Goal: Check status: Check status

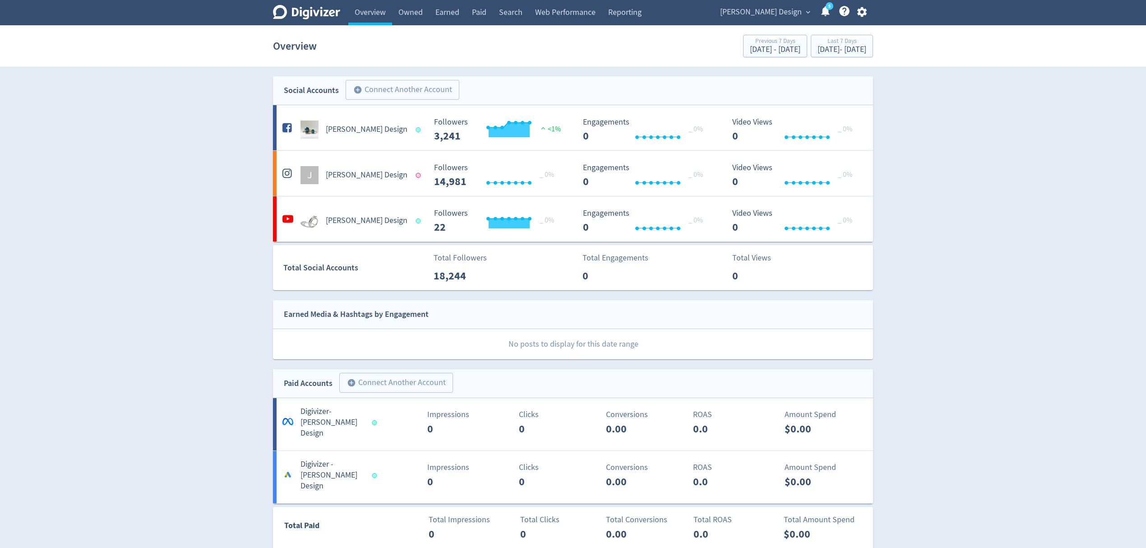
click at [776, 13] on span "[PERSON_NAME] Design" at bounding box center [761, 12] width 82 height 14
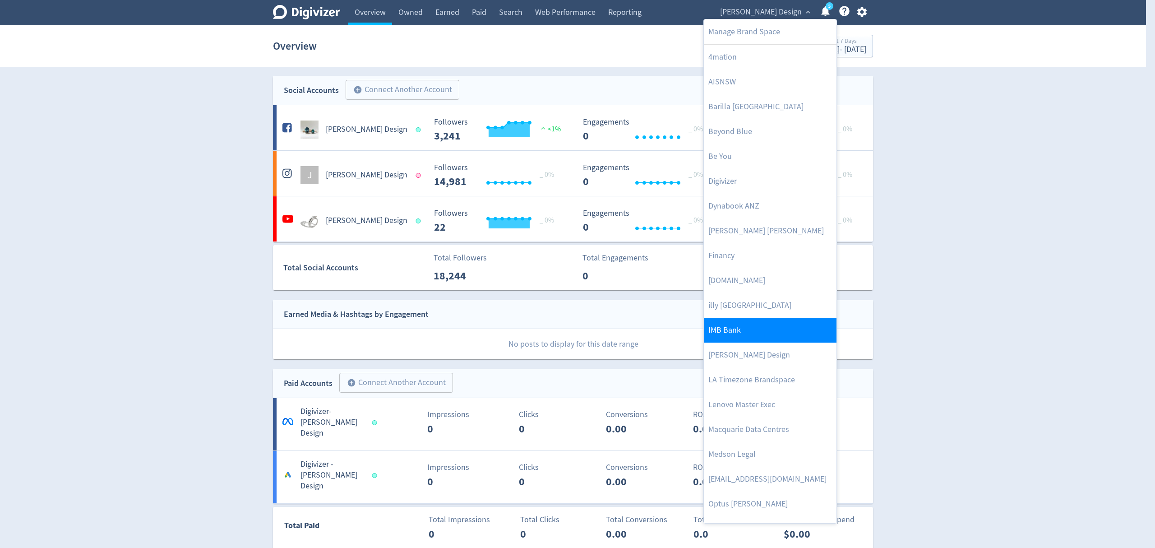
click at [758, 336] on link "IMB Bank" at bounding box center [770, 330] width 133 height 25
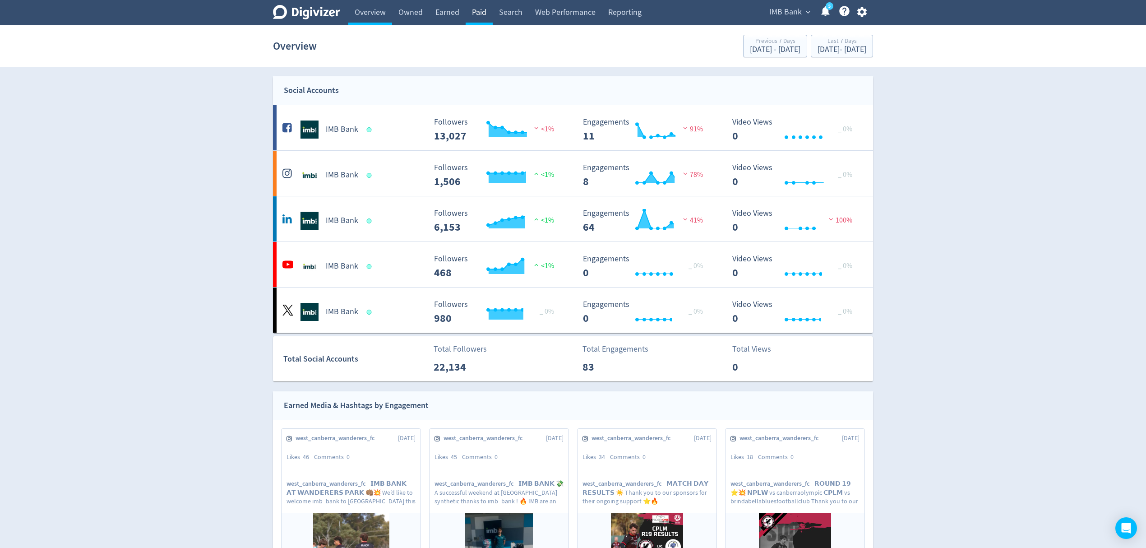
click at [479, 14] on link "Paid" at bounding box center [478, 12] width 27 height 25
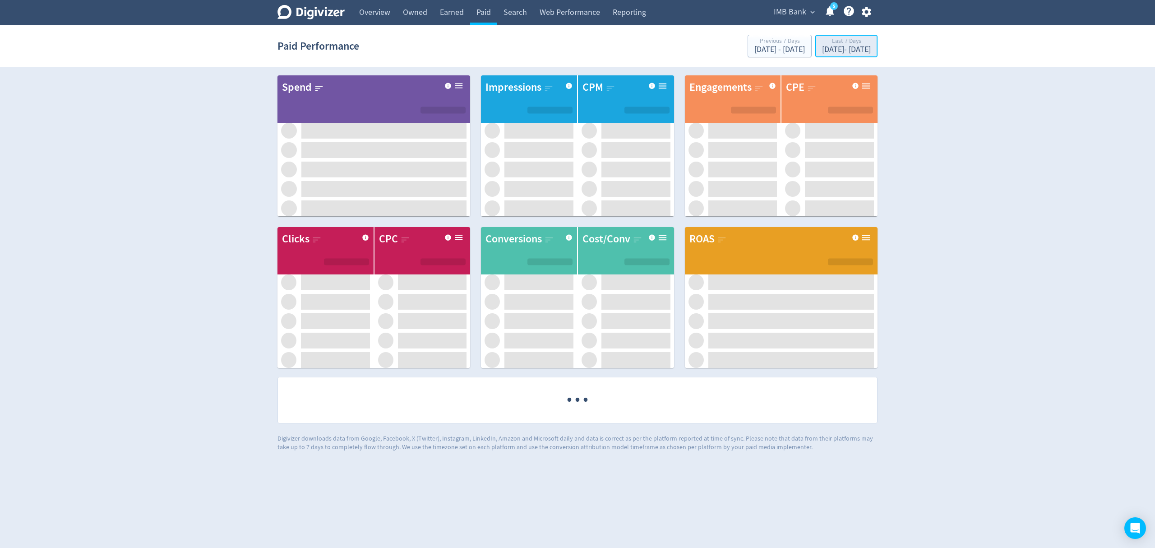
click at [822, 46] on div "[DATE] - [DATE]" at bounding box center [846, 50] width 49 height 8
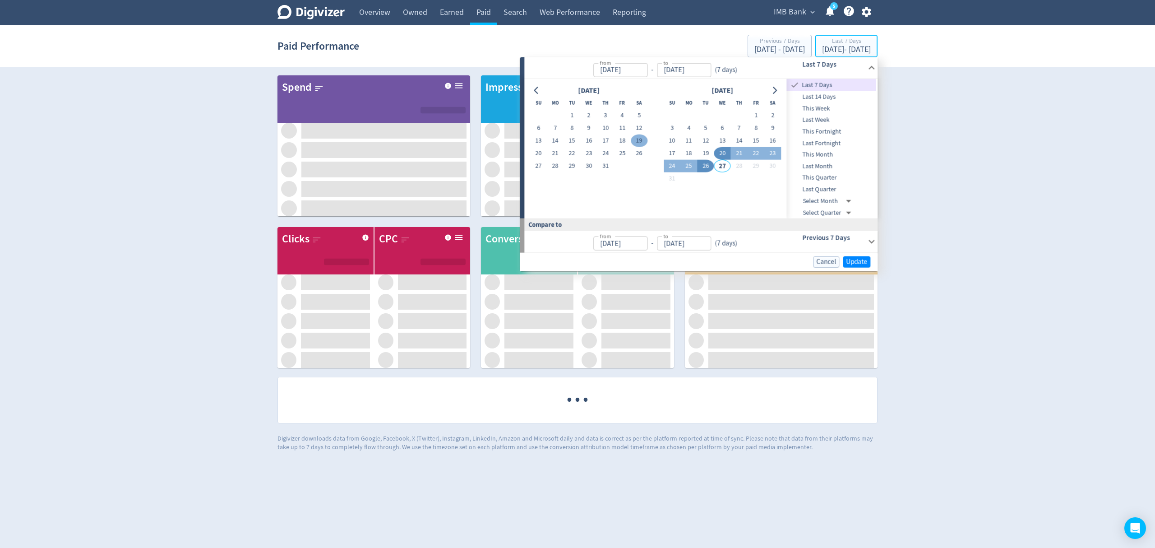
type input "[DATE]"
click at [568, 113] on button "1" at bounding box center [571, 115] width 17 height 13
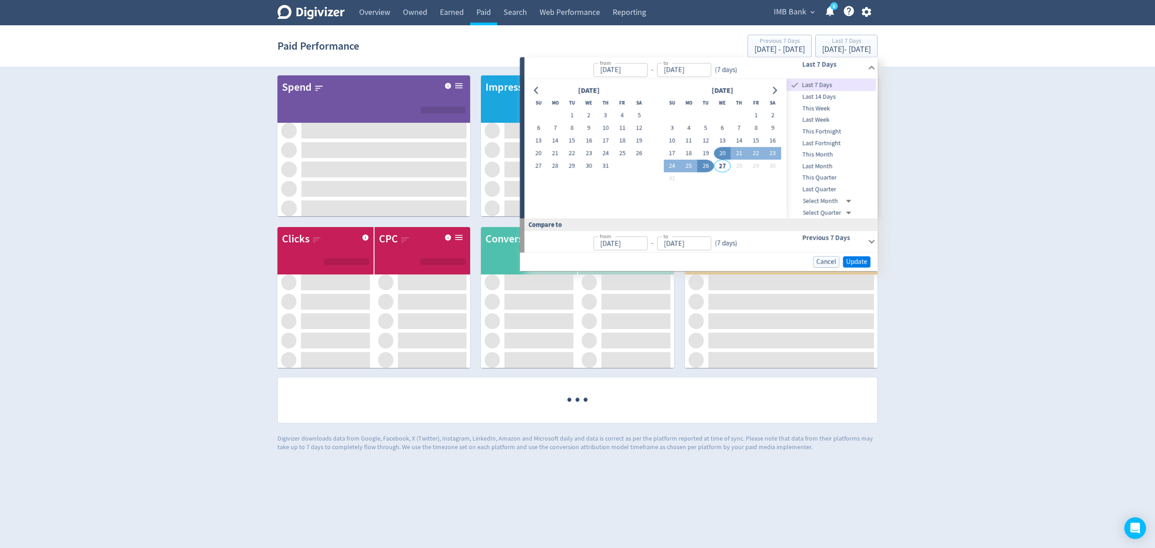
click at [603, 165] on button "31" at bounding box center [605, 166] width 17 height 13
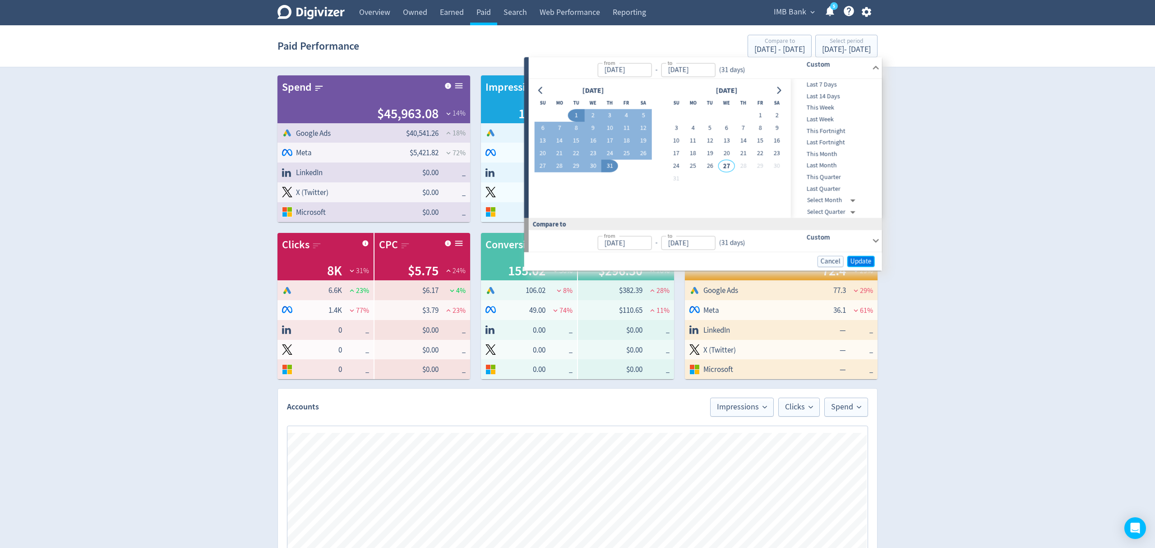
click at [854, 262] on span "Update" at bounding box center [860, 261] width 21 height 7
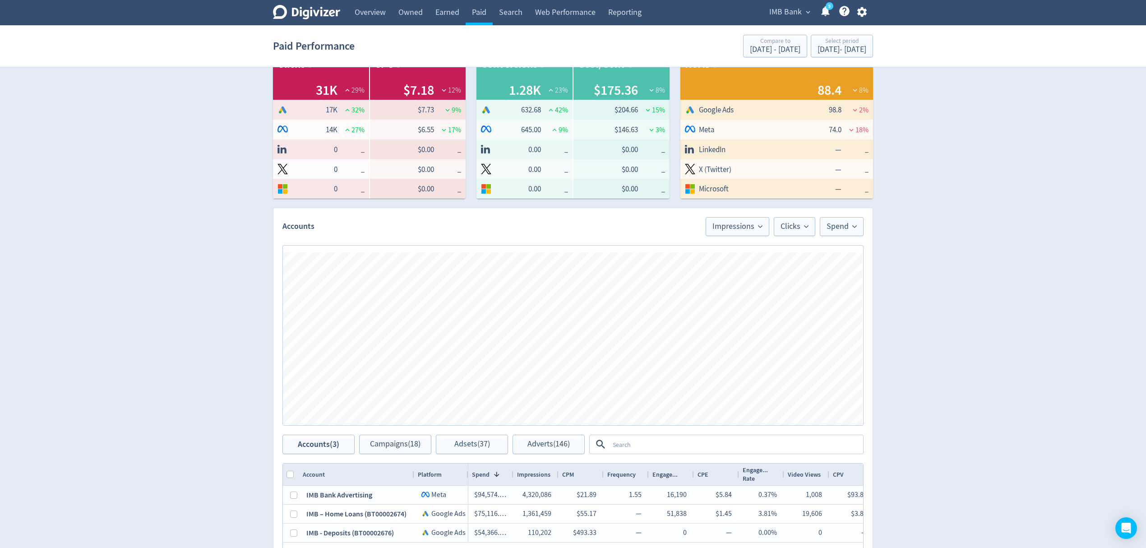
scroll to position [361, 0]
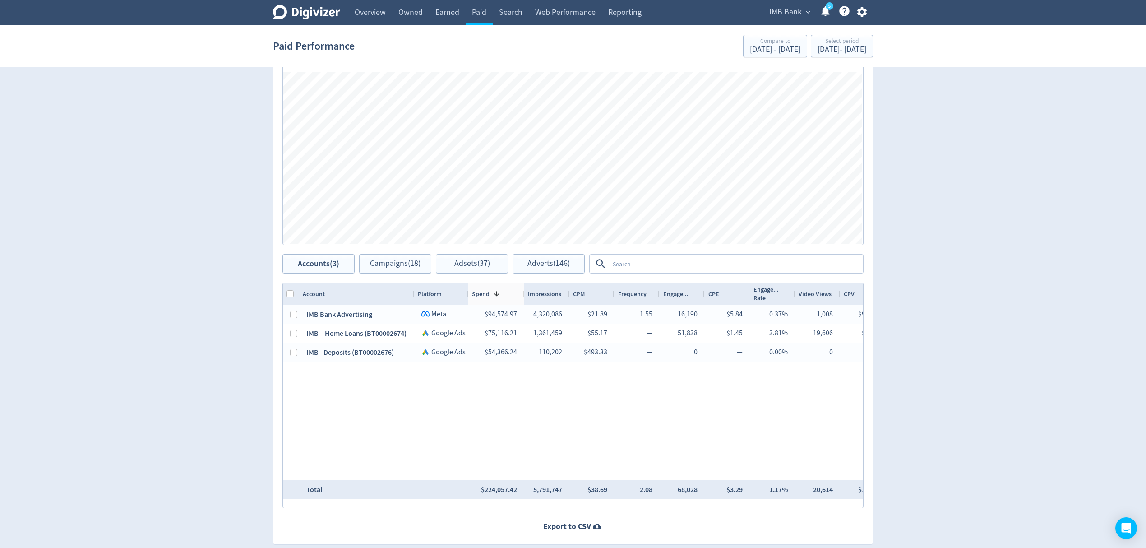
drag, startPoint x: 512, startPoint y: 293, endPoint x: 523, endPoint y: 291, distance: 10.9
click at [523, 291] on div at bounding box center [524, 294] width 4 height 22
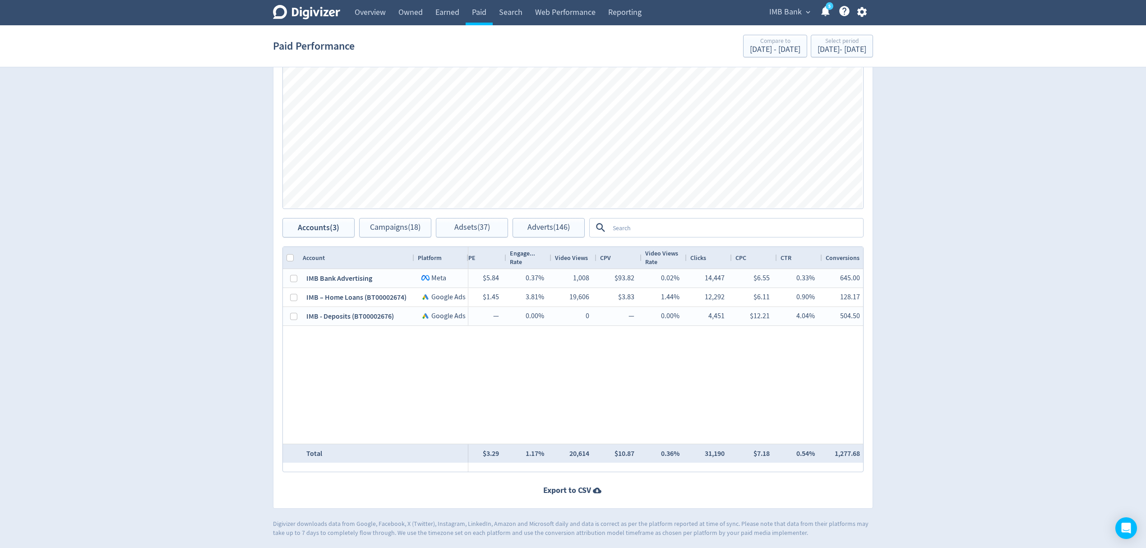
scroll to position [0, 385]
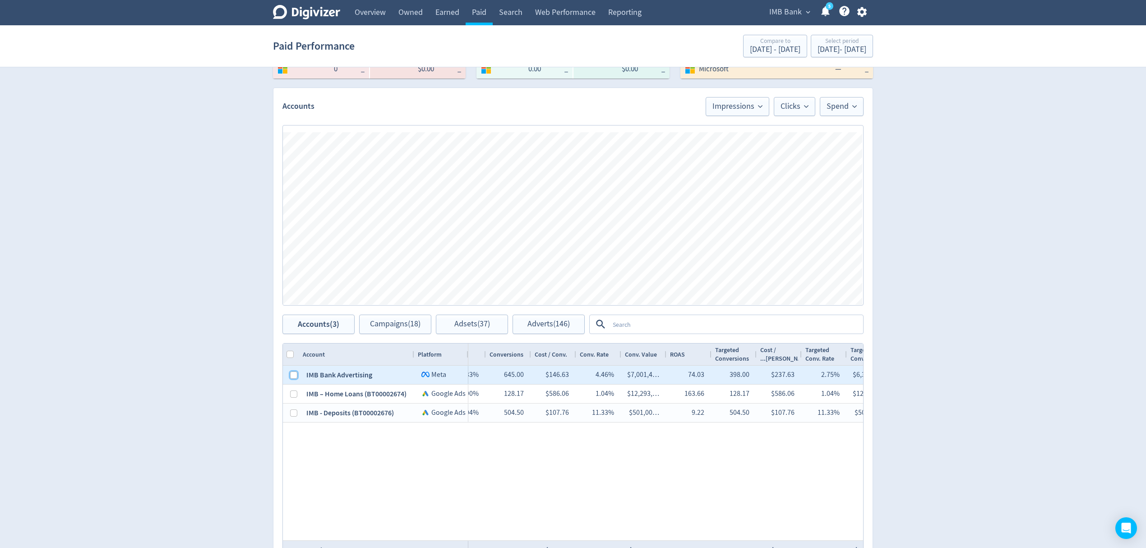
click at [294, 375] on input "Press Space to toggle row selection (unchecked)" at bounding box center [293, 374] width 7 height 7
checkbox input "true"
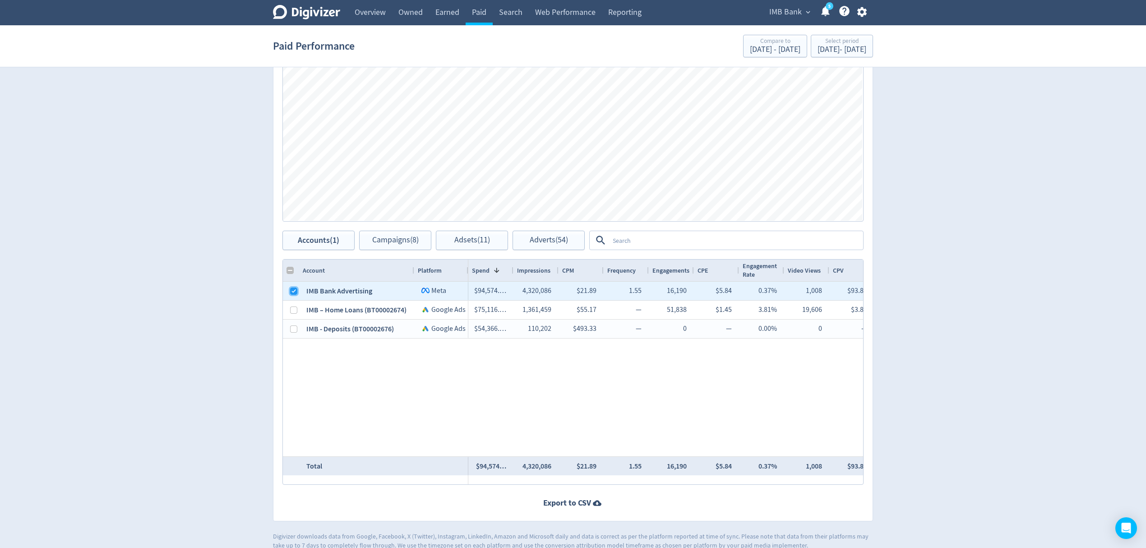
scroll to position [397, 0]
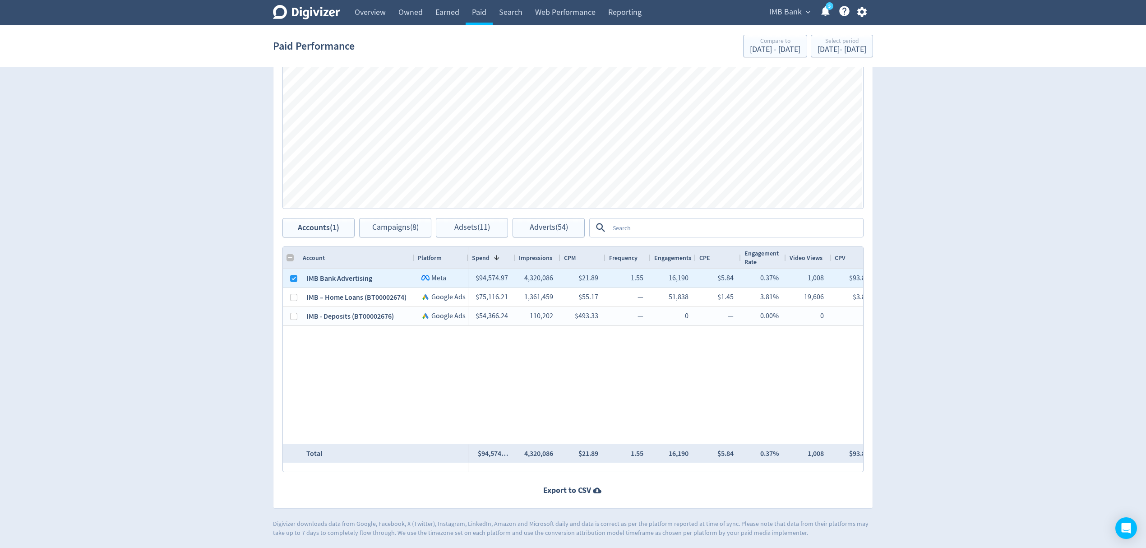
drag, startPoint x: 512, startPoint y: 256, endPoint x: 511, endPoint y: 261, distance: 4.9
click at [516, 257] on div at bounding box center [515, 258] width 4 height 22
checkbox input "false"
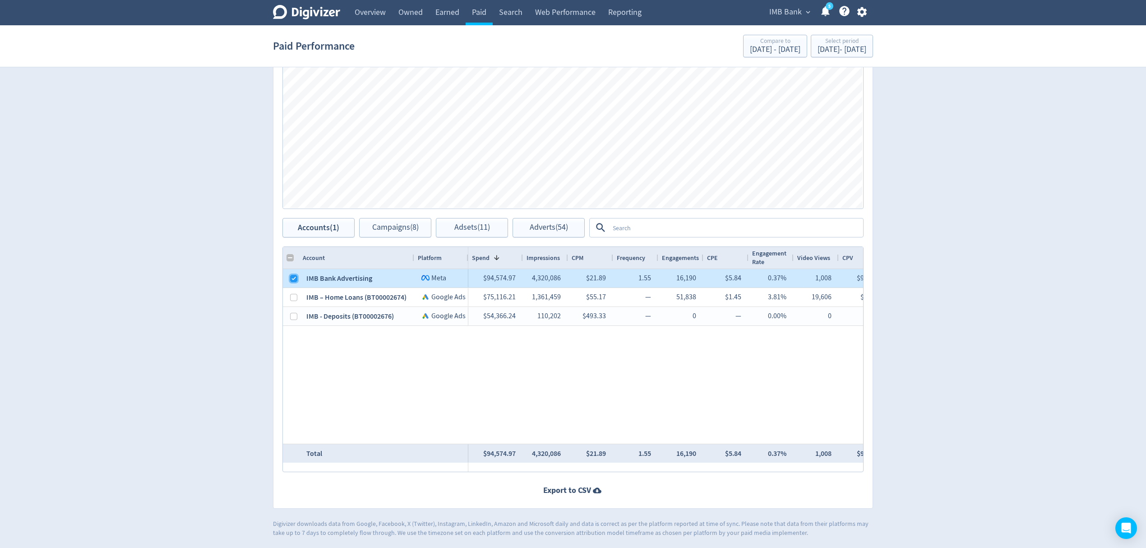
click at [291, 278] on input "Press Space to toggle row selection (checked)" at bounding box center [293, 278] width 7 height 7
checkbox input "false"
click at [293, 300] on input "Press Space to toggle row selection (unchecked)" at bounding box center [293, 297] width 7 height 7
checkbox input "true"
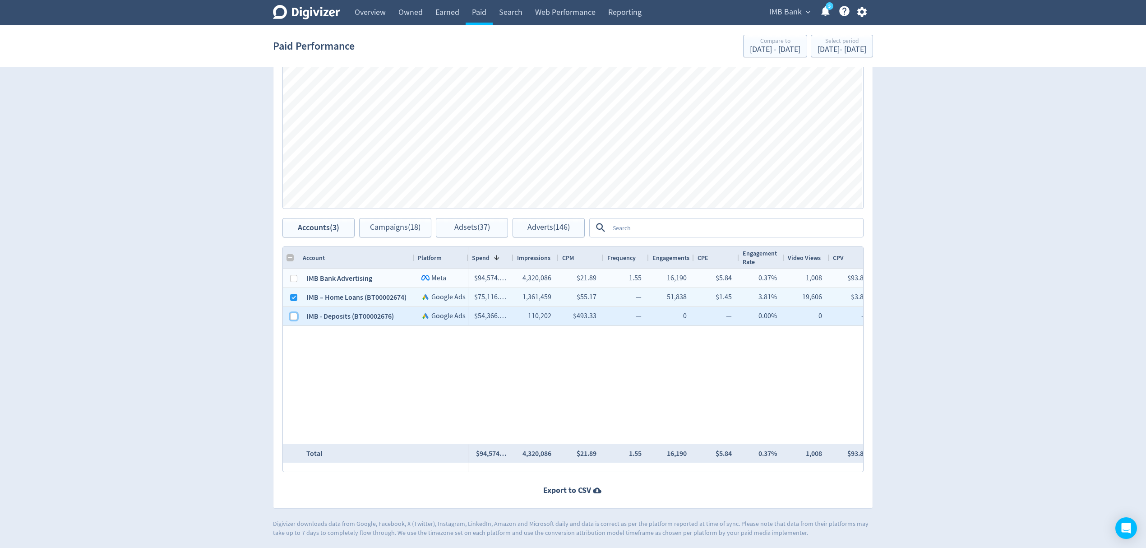
click at [293, 314] on input "Press Space to toggle row selection (unchecked)" at bounding box center [293, 316] width 7 height 7
checkbox input "true"
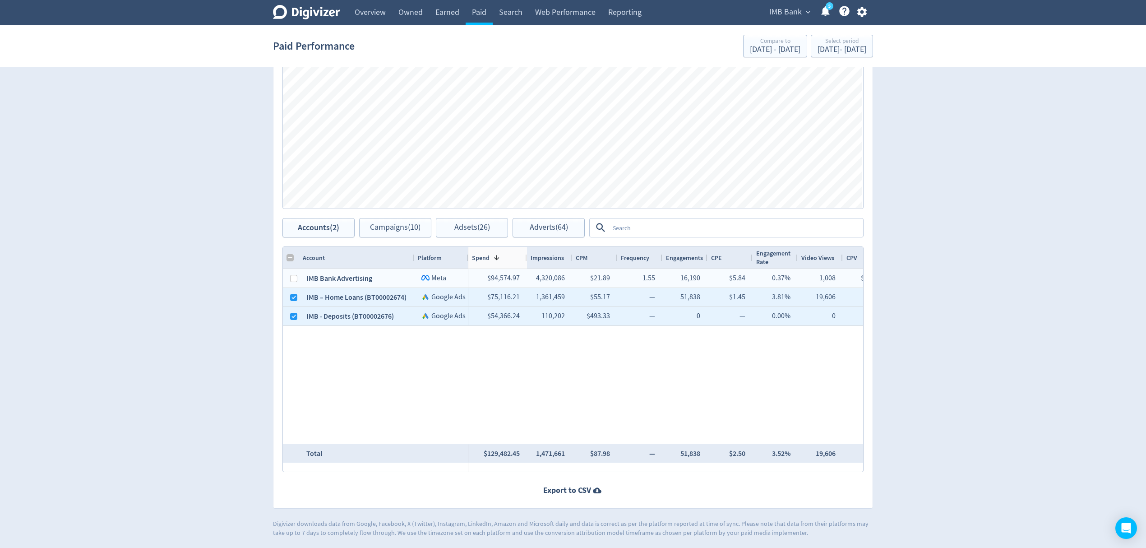
drag, startPoint x: 512, startPoint y: 253, endPoint x: 527, endPoint y: 255, distance: 15.0
click at [527, 255] on div at bounding box center [527, 258] width 4 height 22
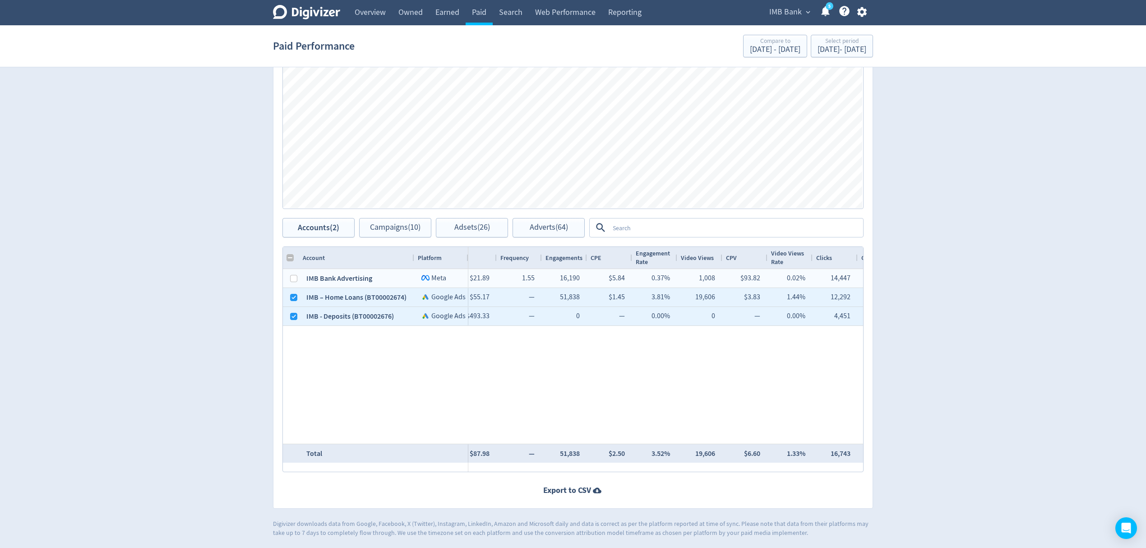
scroll to position [0, 215]
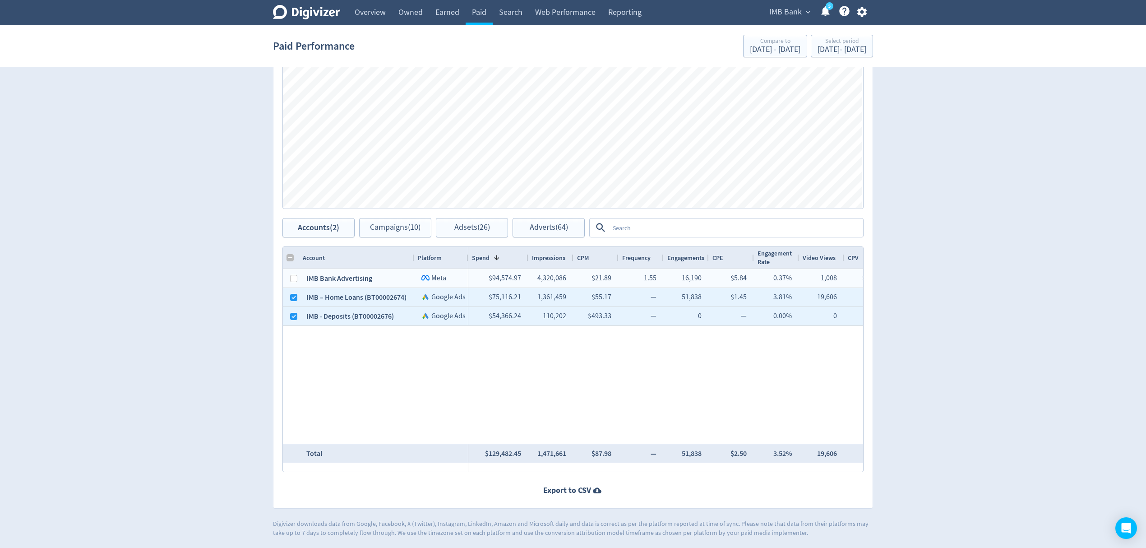
checkbox input "false"
